Goal: Information Seeking & Learning: Understand process/instructions

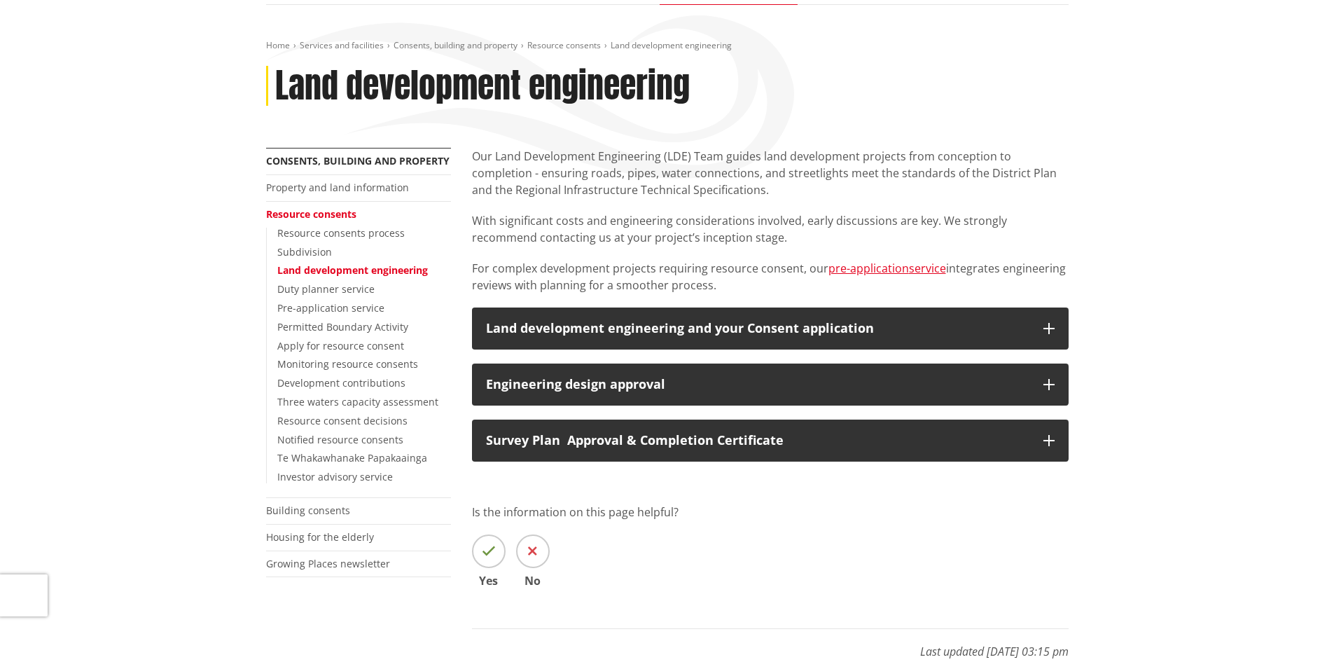
scroll to position [140, 0]
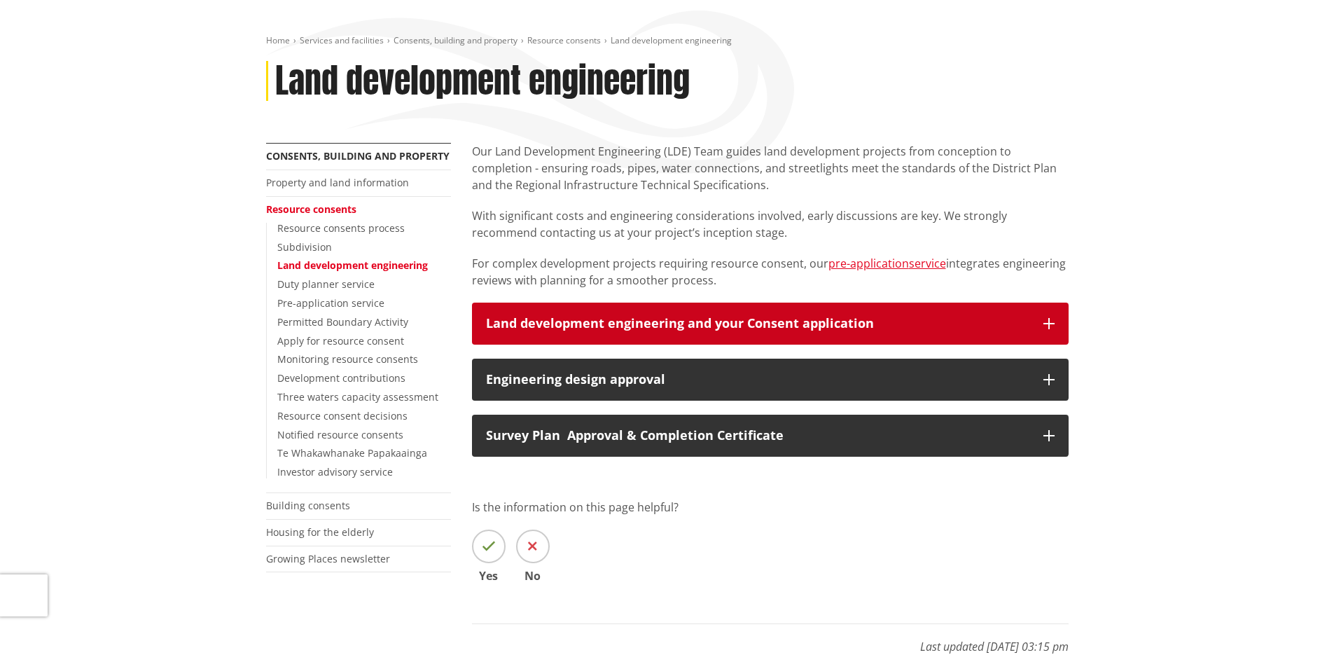
click at [1055, 323] on button "Land development engineering and your Consent application" at bounding box center [770, 324] width 597 height 42
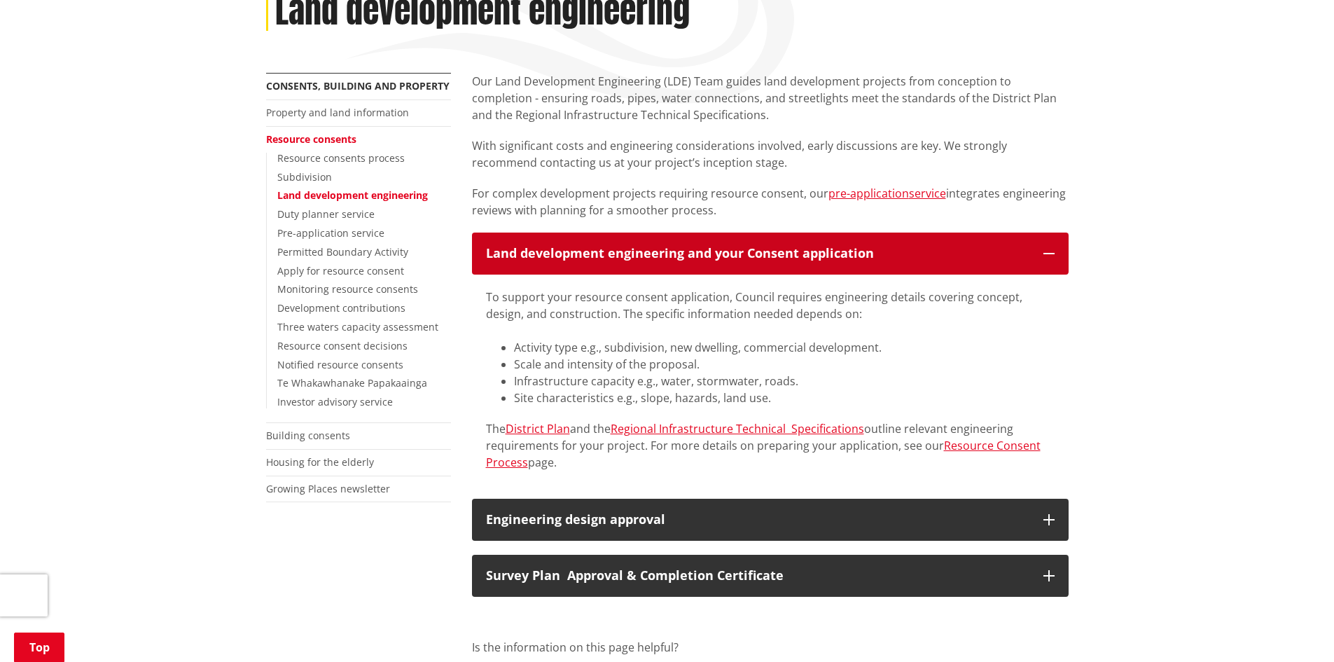
scroll to position [280, 0]
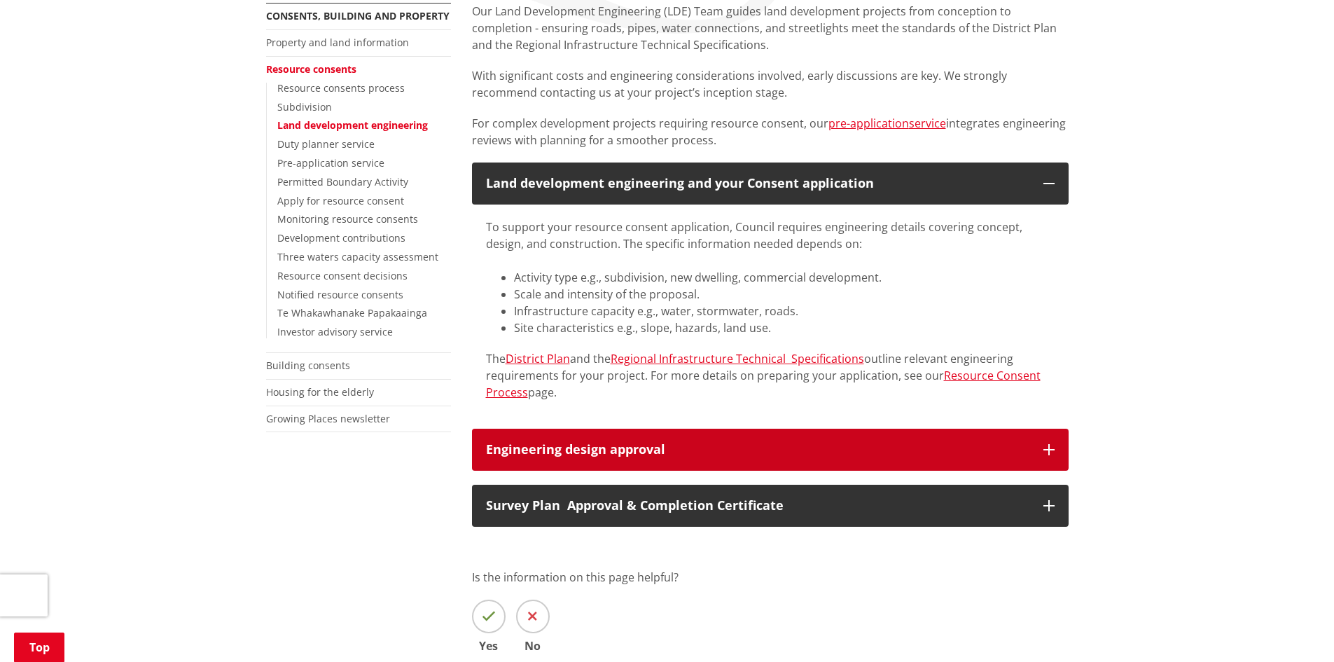
click at [1047, 451] on icon "button" at bounding box center [1048, 449] width 11 height 11
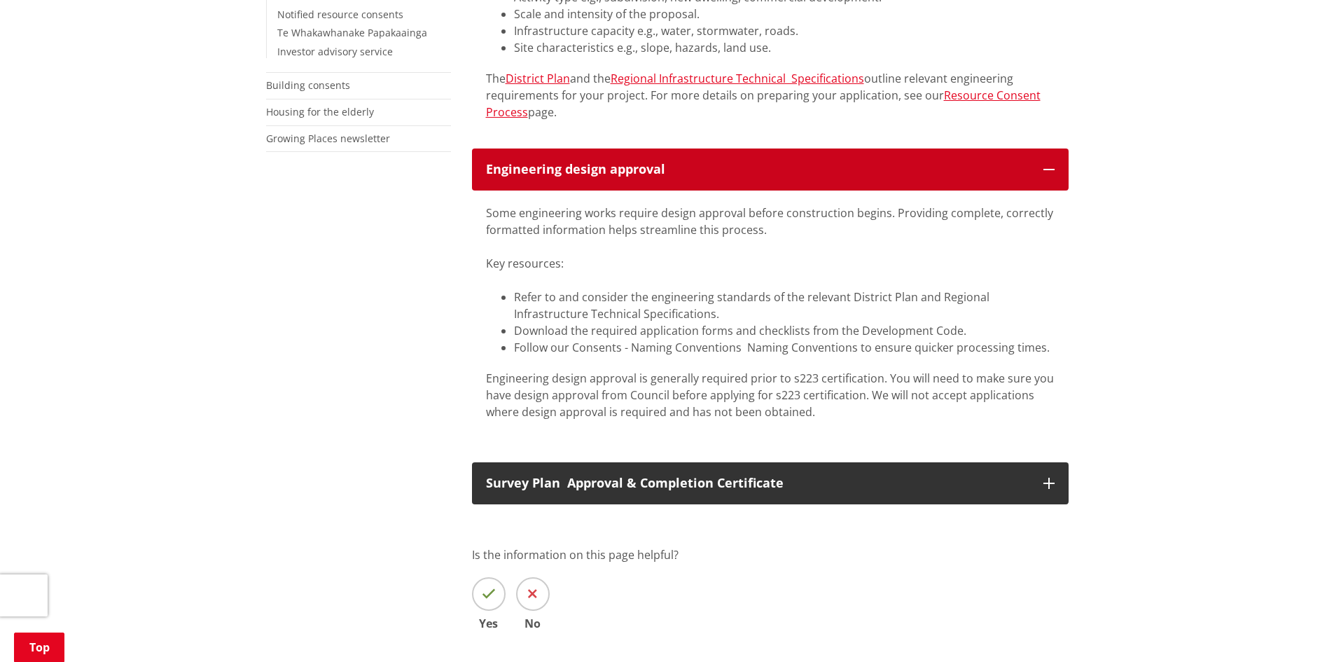
scroll to position [630, 0]
